Goal: Information Seeking & Learning: Learn about a topic

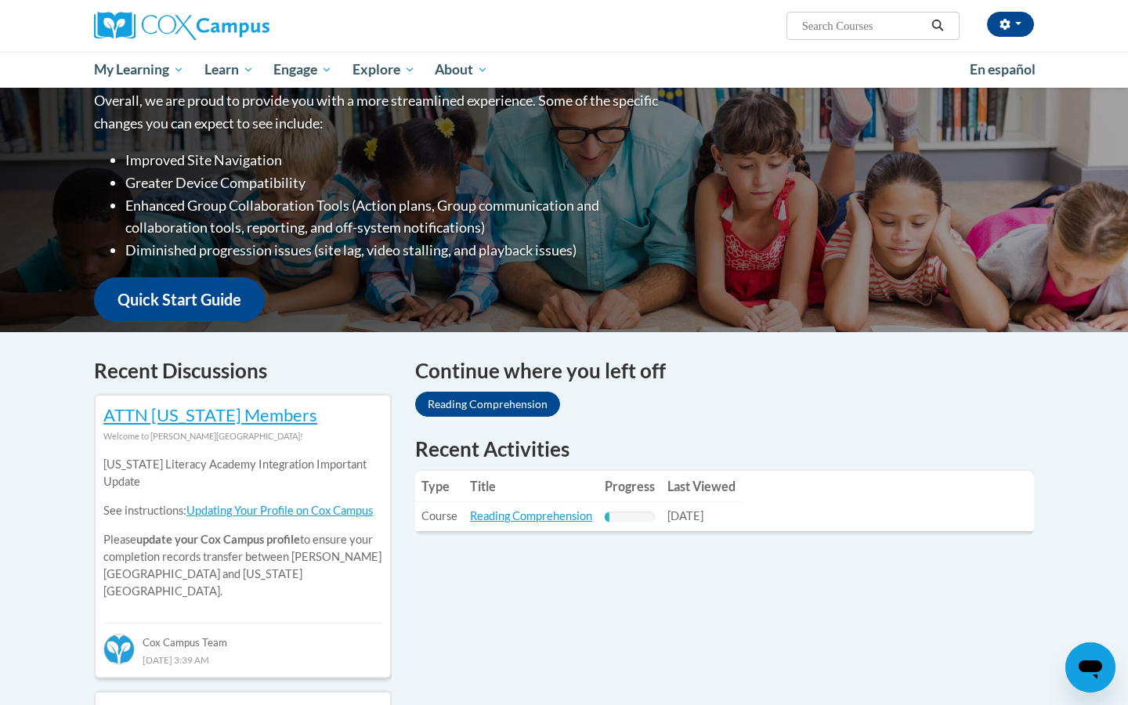
scroll to position [225, 0]
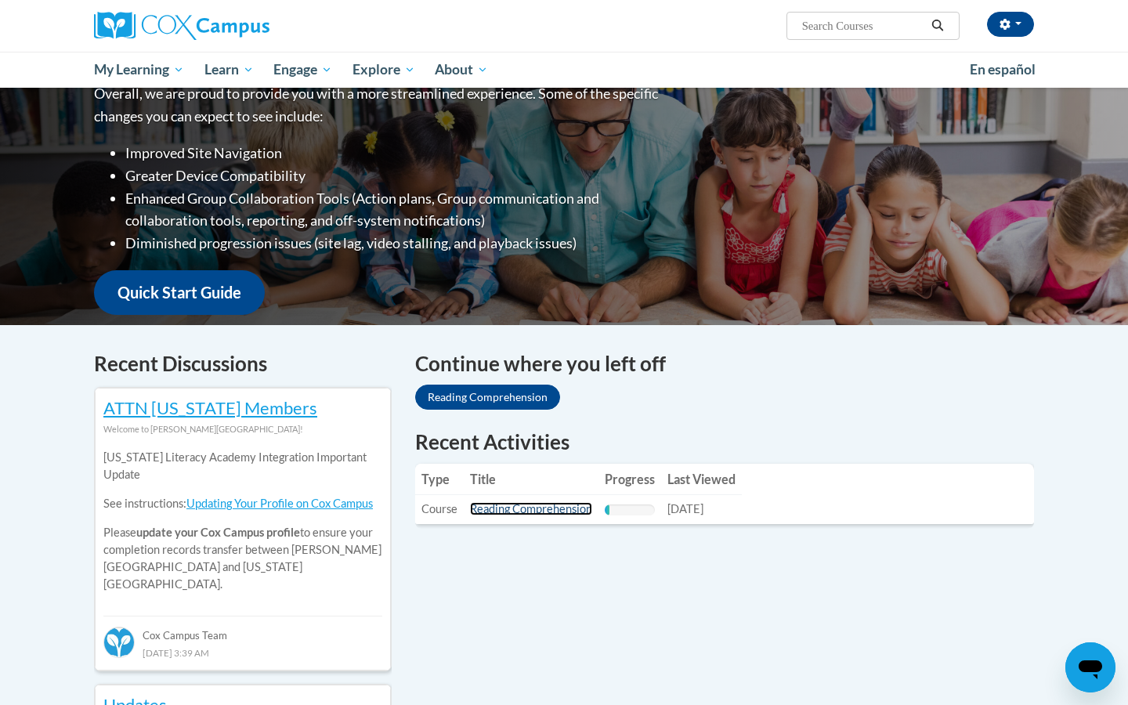
click at [513, 507] on link "Reading Comprehension" at bounding box center [531, 508] width 122 height 13
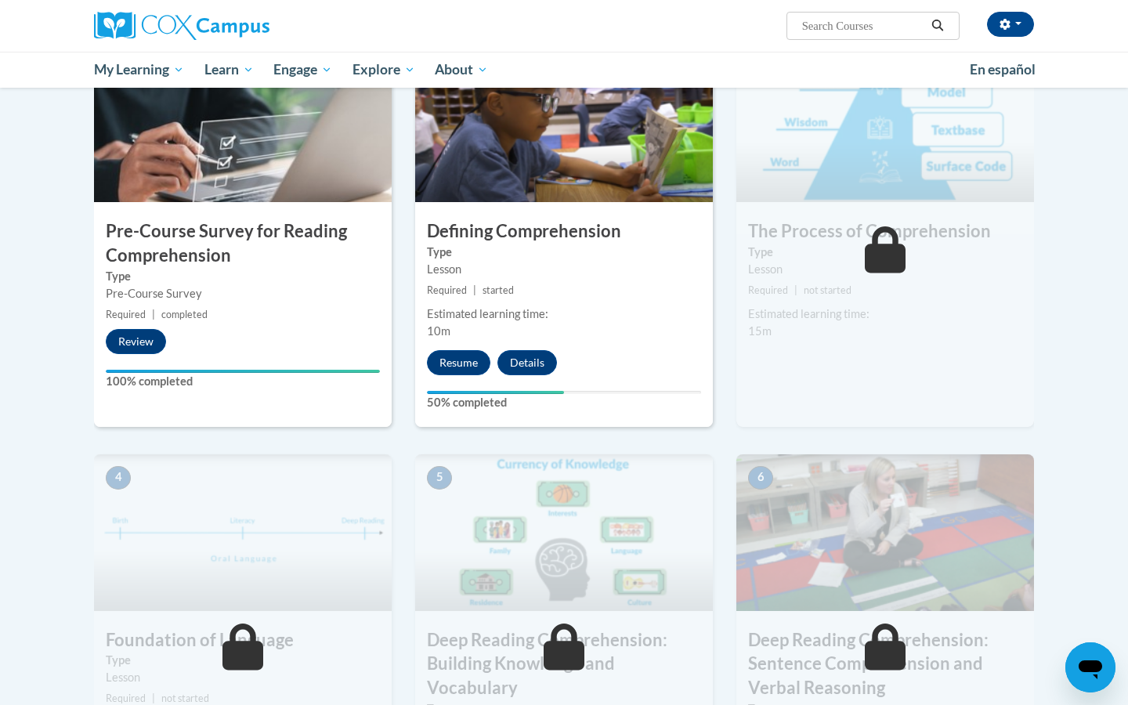
scroll to position [366, 0]
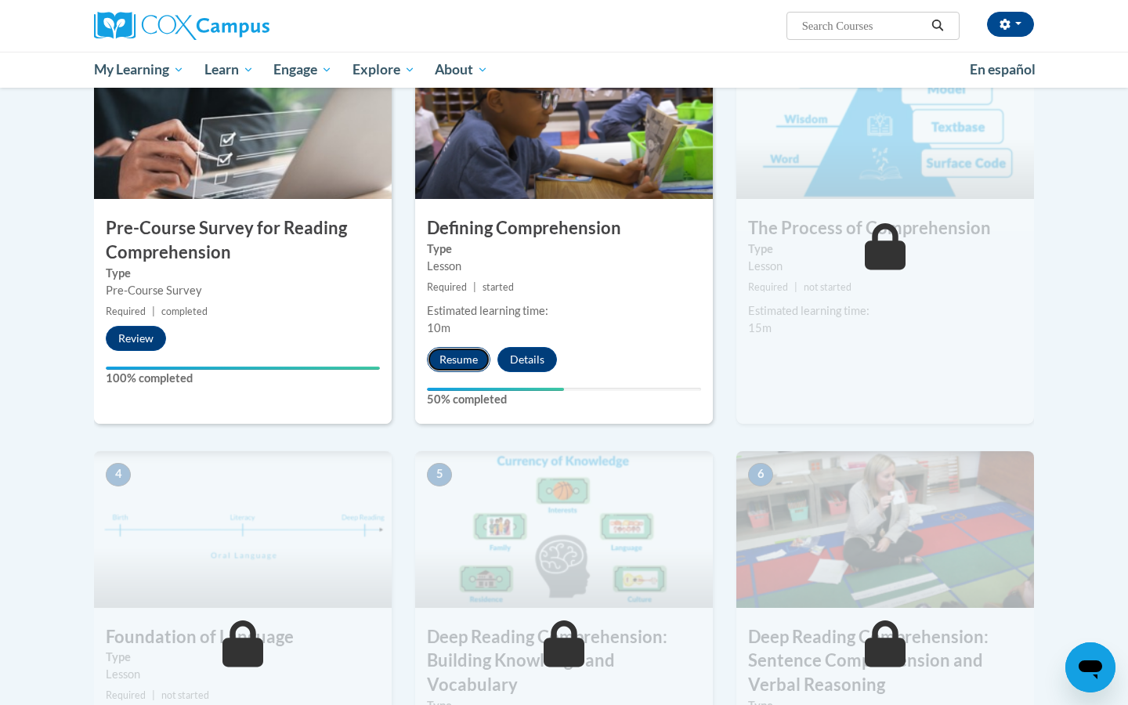
click at [464, 356] on button "Resume" at bounding box center [458, 359] width 63 height 25
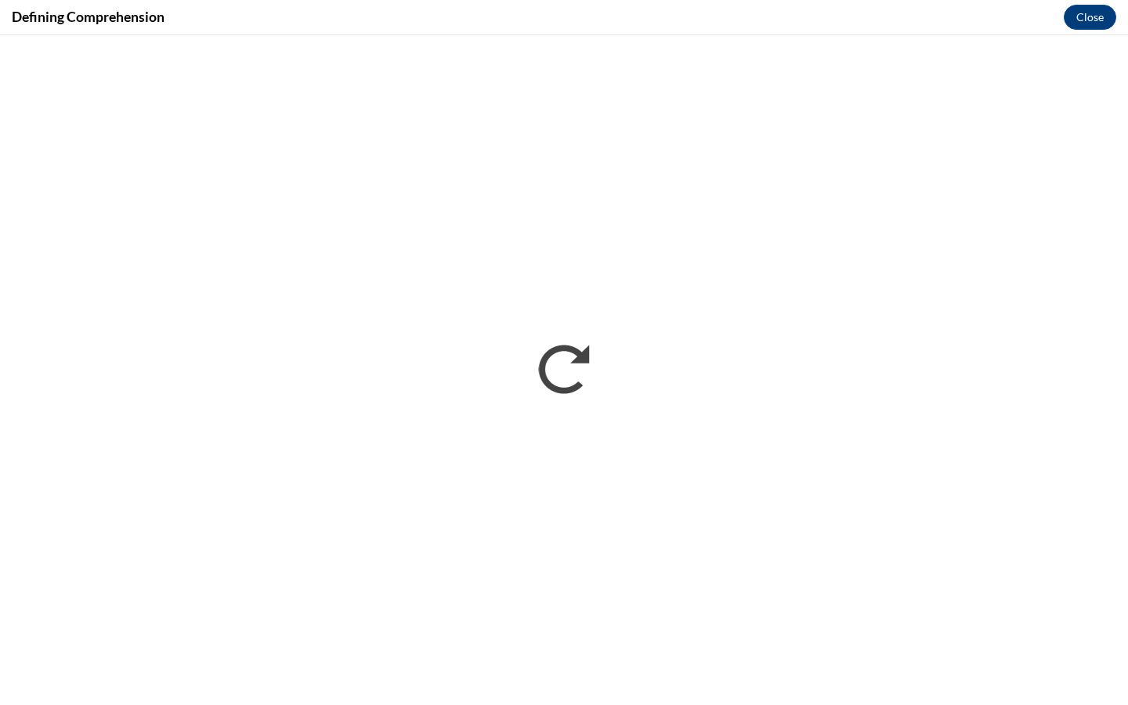
scroll to position [0, 0]
